Goal: Find specific page/section: Find specific page/section

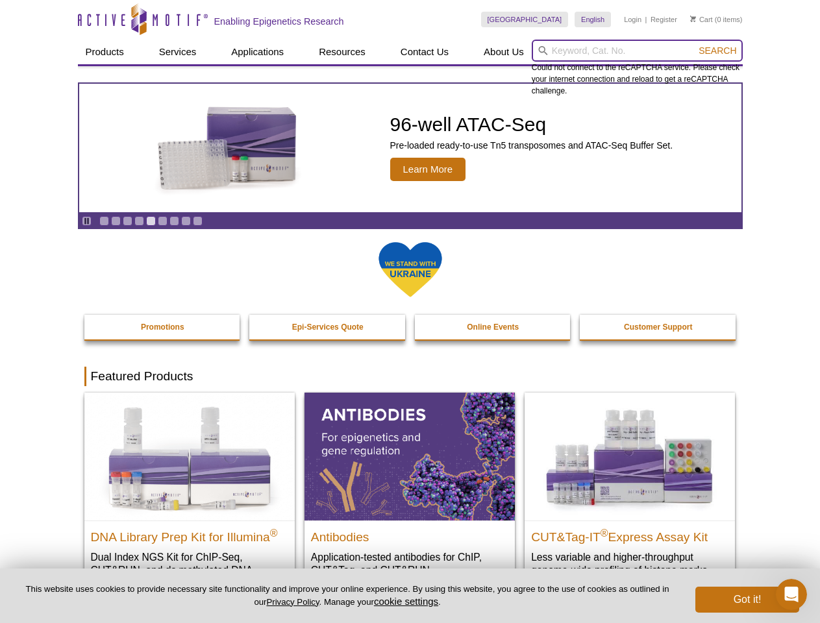
click at [637, 51] on input "search" at bounding box center [637, 51] width 211 height 22
click at [717, 51] on span "Search" at bounding box center [717, 50] width 38 height 10
click at [86, 221] on icon "Pause" at bounding box center [86, 221] width 8 height 8
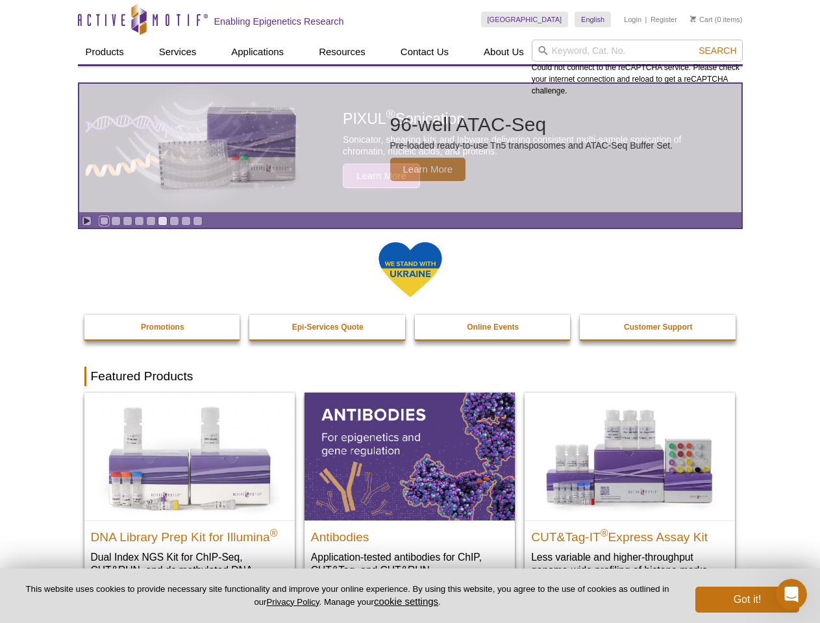
click at [104, 221] on link "Go to slide 1" at bounding box center [104, 221] width 10 height 10
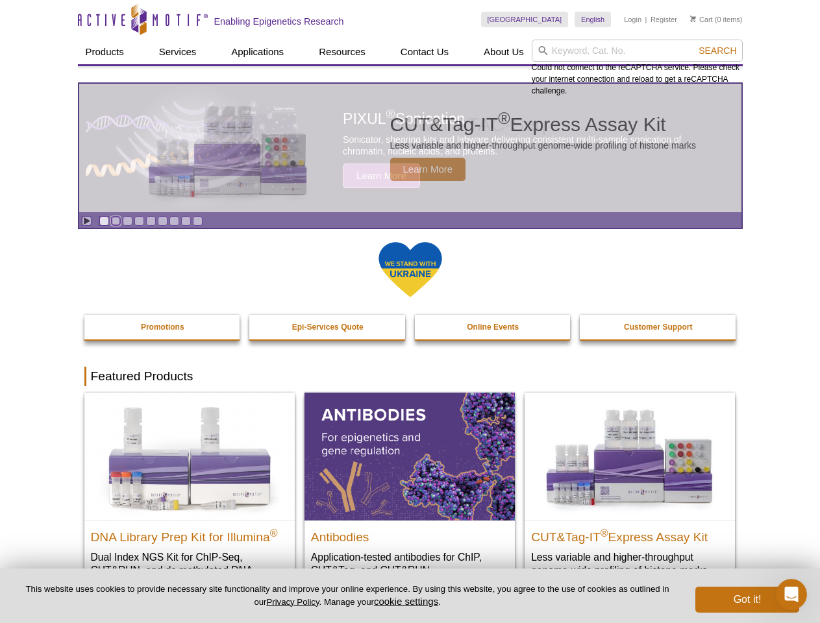
click at [116, 221] on link "Go to slide 2" at bounding box center [116, 221] width 10 height 10
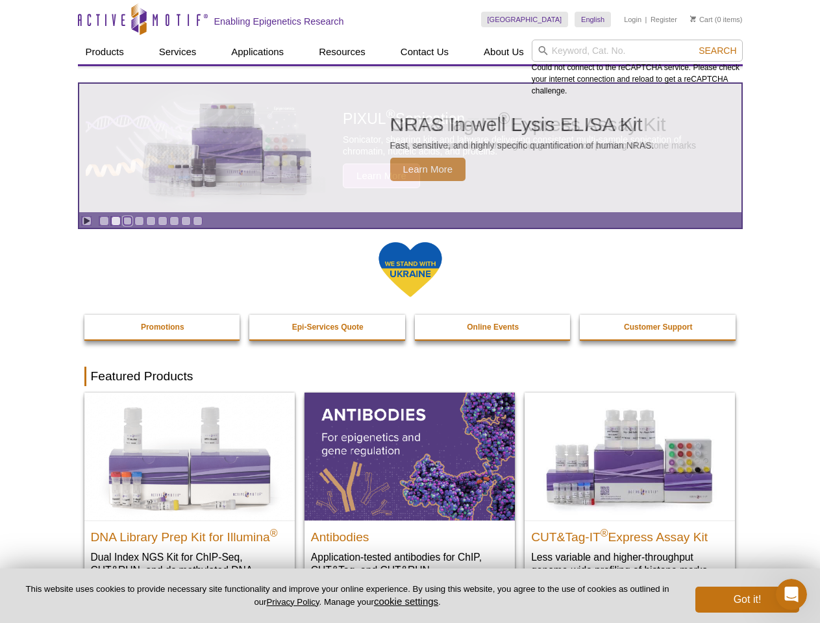
click at [127, 221] on link "Go to slide 3" at bounding box center [128, 221] width 10 height 10
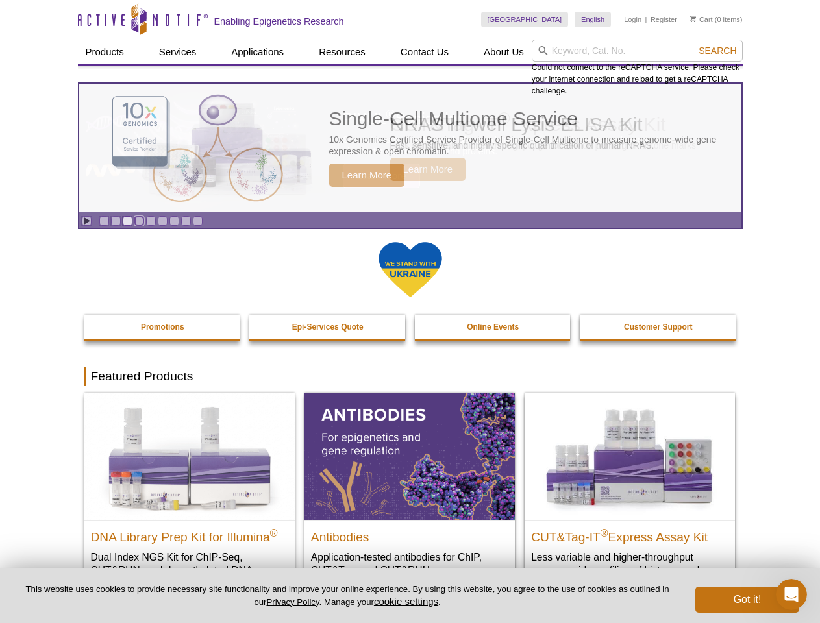
click at [139, 221] on link "Go to slide 4" at bounding box center [139, 221] width 10 height 10
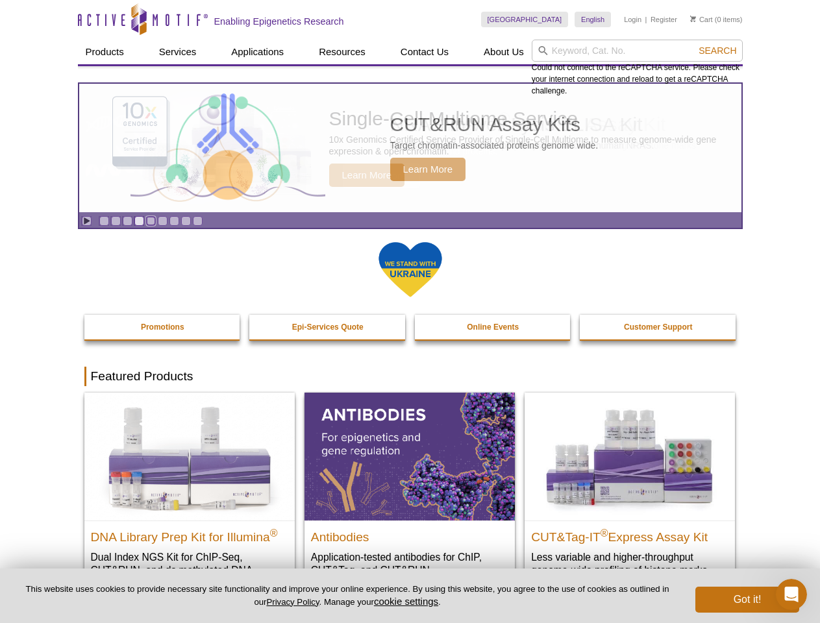
click at [151, 221] on link "Go to slide 5" at bounding box center [151, 221] width 10 height 10
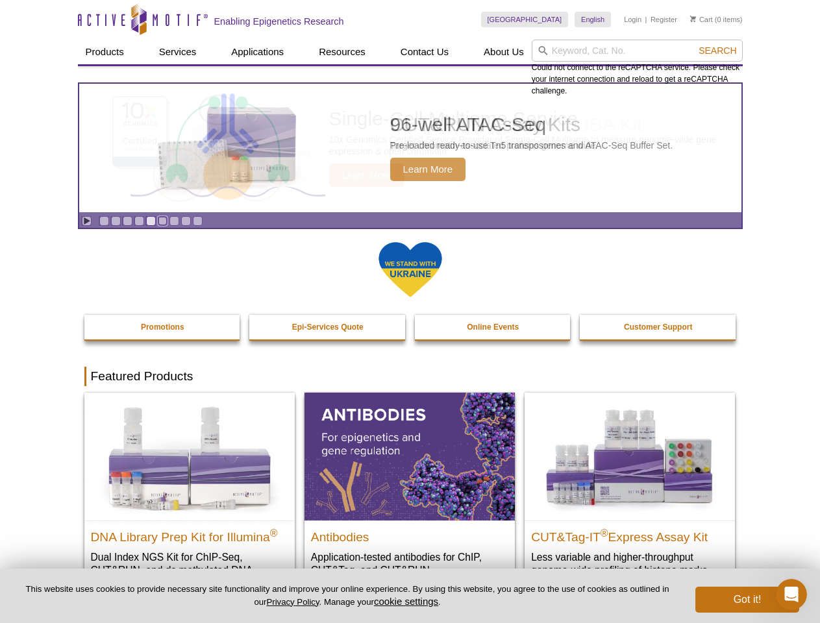
click at [162, 221] on link "Go to slide 6" at bounding box center [163, 221] width 10 height 10
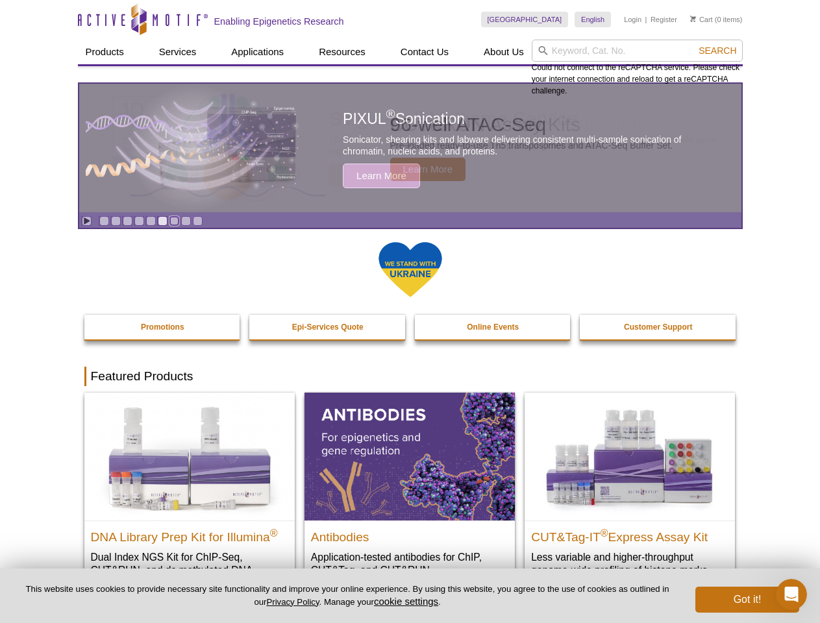
click at [174, 221] on link "Go to slide 7" at bounding box center [174, 221] width 10 height 10
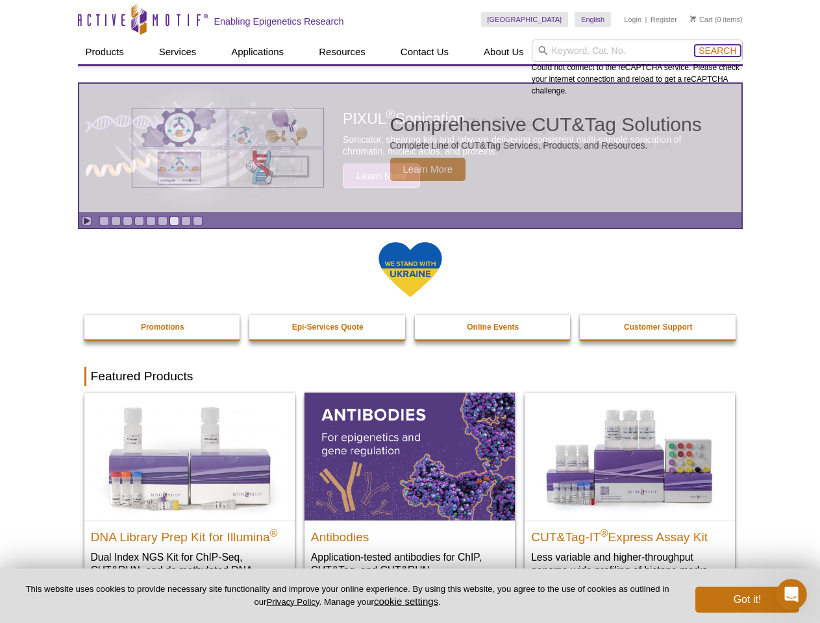
click at [717, 51] on span "Search" at bounding box center [717, 50] width 38 height 10
